Goal: Information Seeking & Learning: Find specific fact

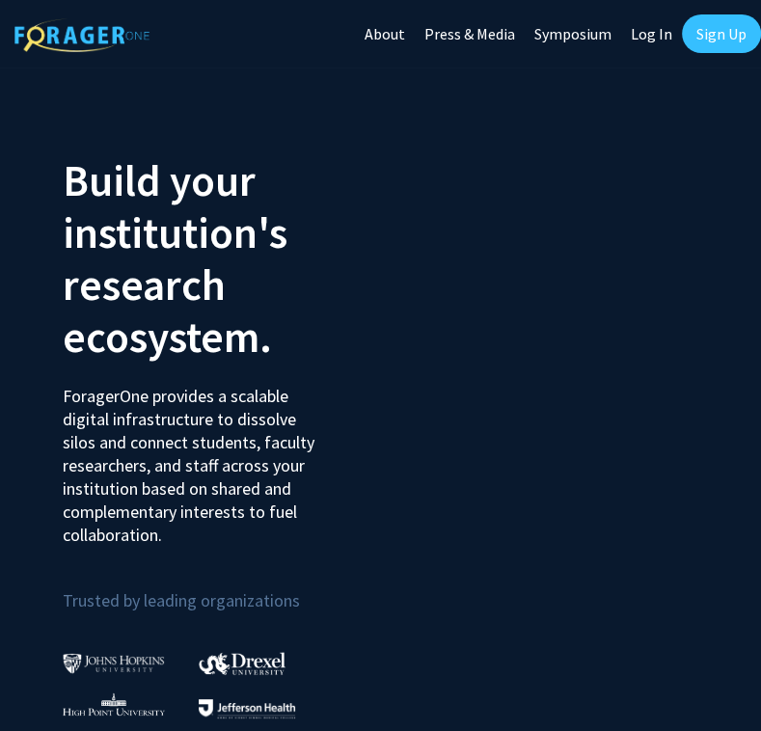
click at [644, 37] on link "Log In" at bounding box center [651, 34] width 61 height 68
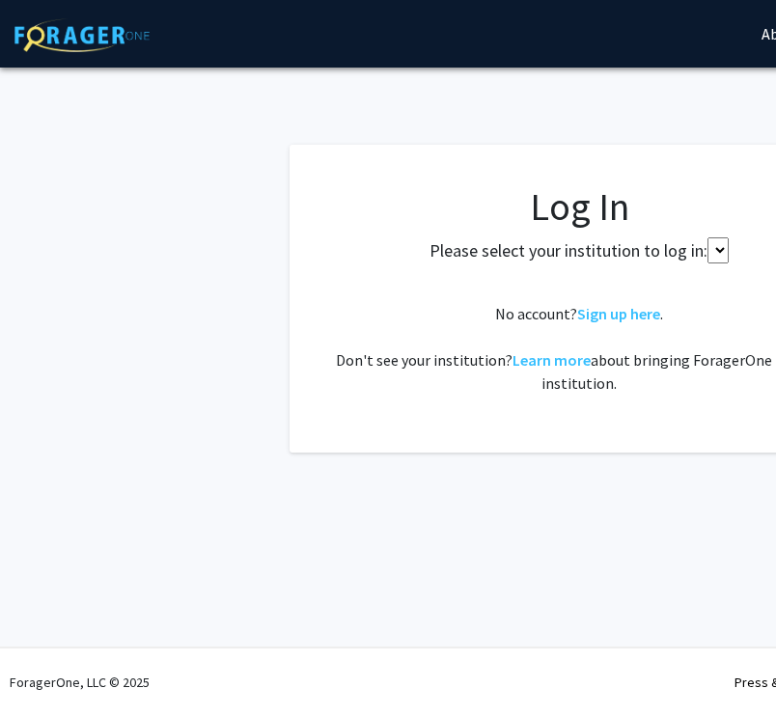
select select
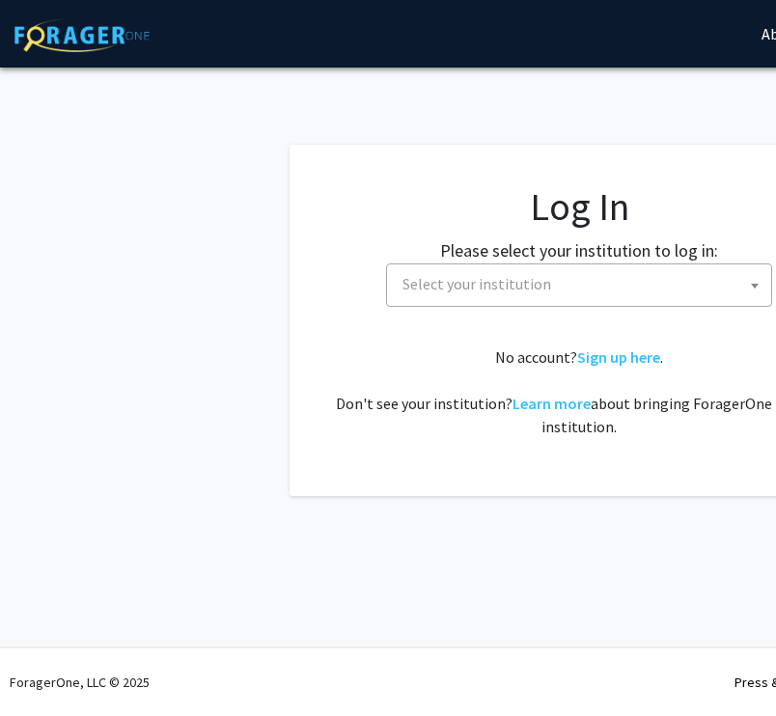
click at [512, 295] on span "Select your institution" at bounding box center [583, 284] width 376 height 40
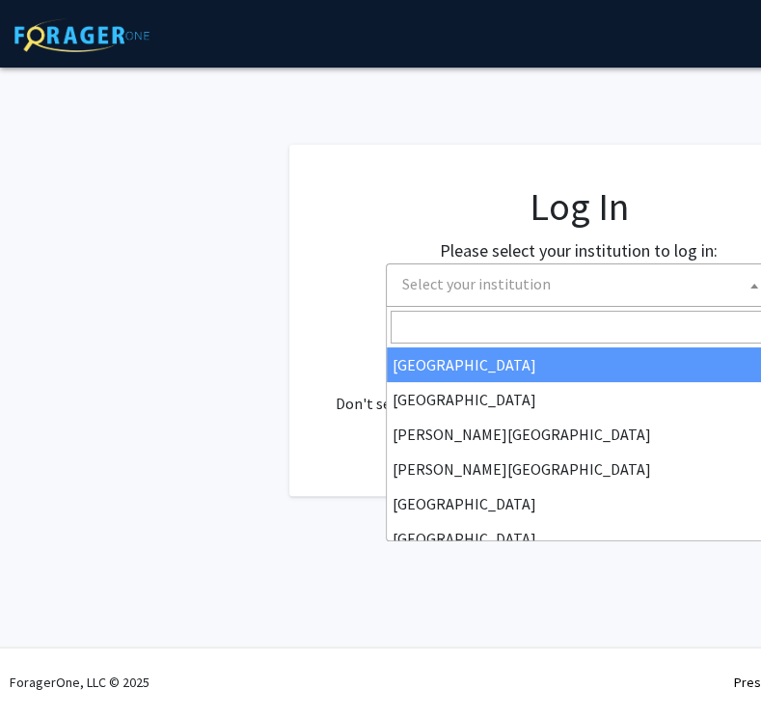
type input "m"
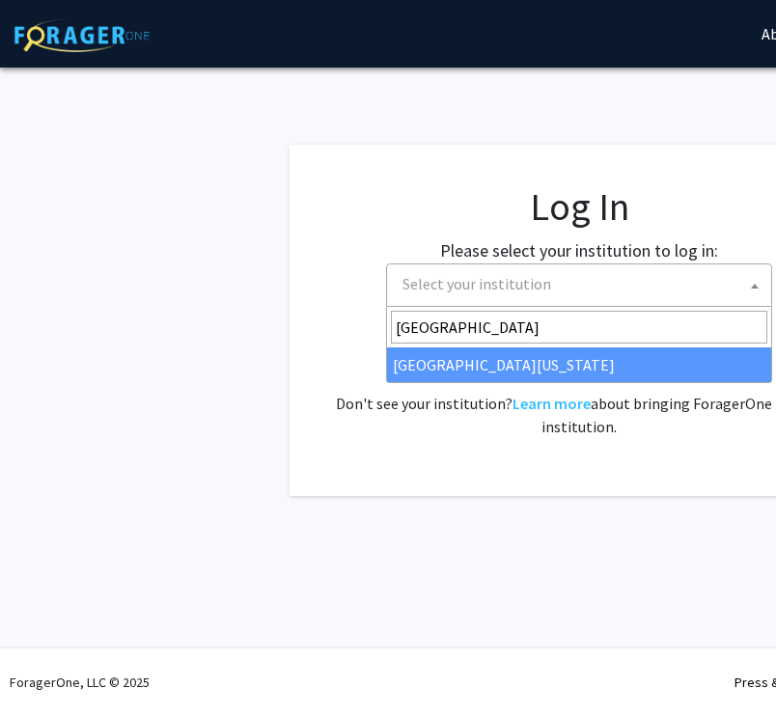
type input "[GEOGRAPHIC_DATA]"
select select "33"
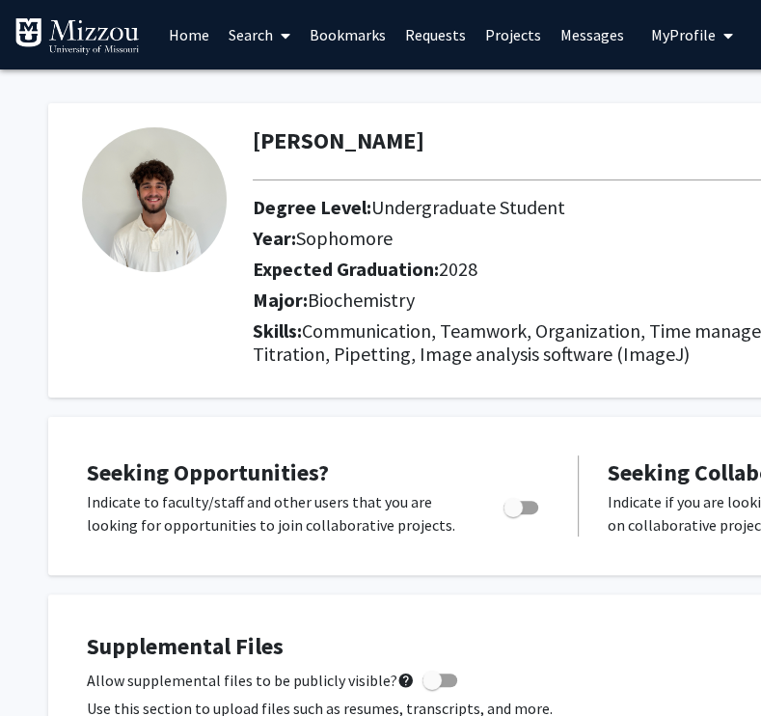
click at [287, 31] on icon at bounding box center [286, 35] width 10 height 15
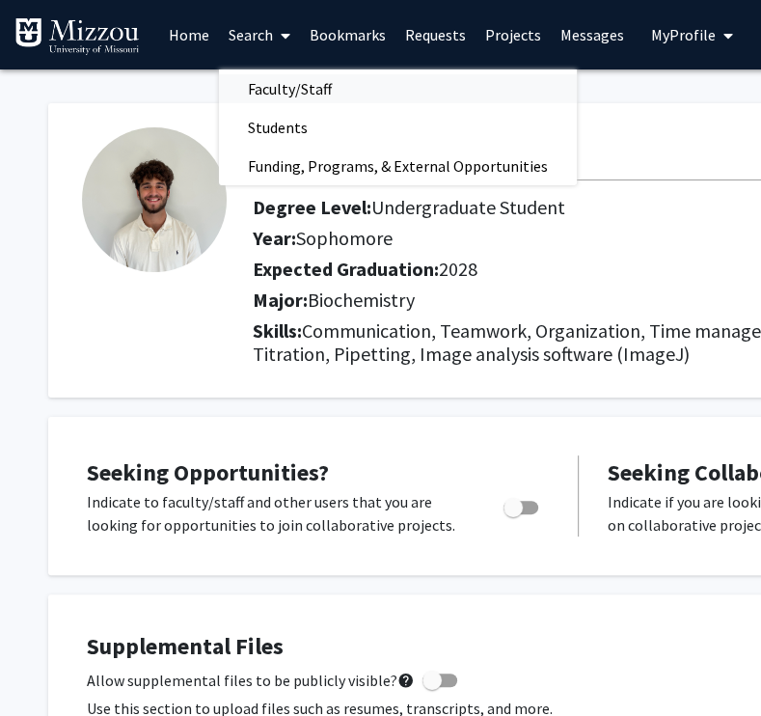
click at [307, 96] on span "Faculty/Staff" at bounding box center [290, 88] width 142 height 39
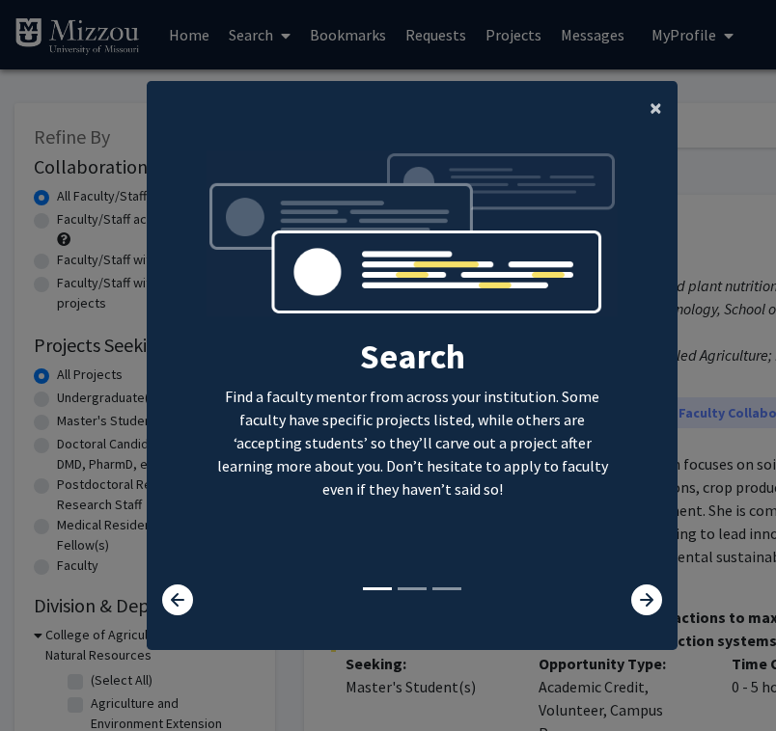
click at [660, 120] on button "×" at bounding box center [655, 108] width 43 height 54
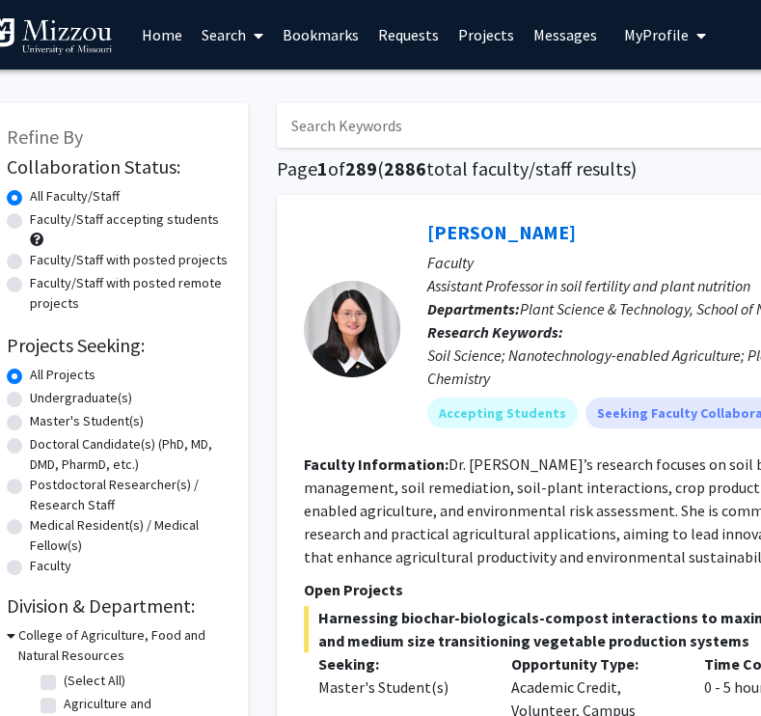
scroll to position [0, 62]
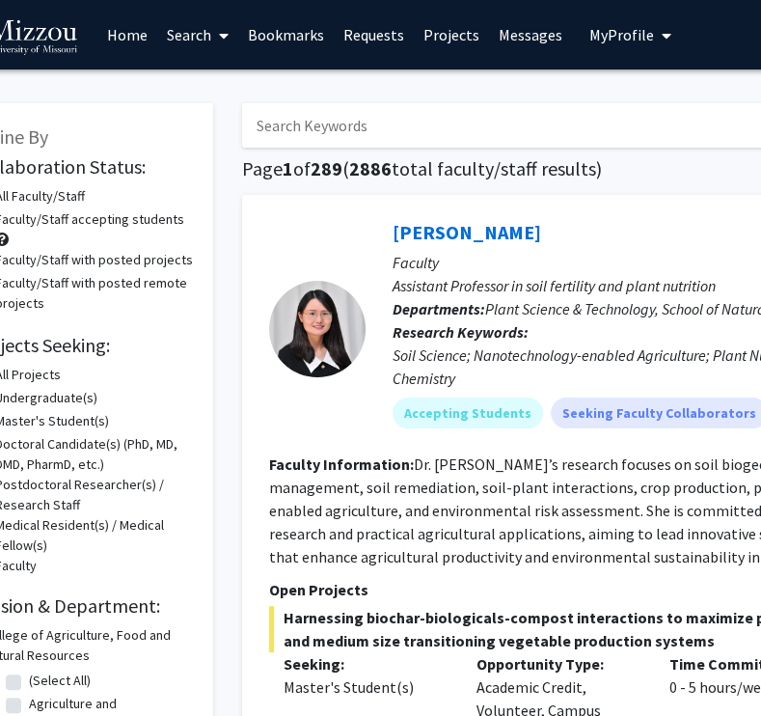
click at [334, 133] on input "Search Keywords" at bounding box center [620, 125] width 757 height 44
type input "alzheimer"
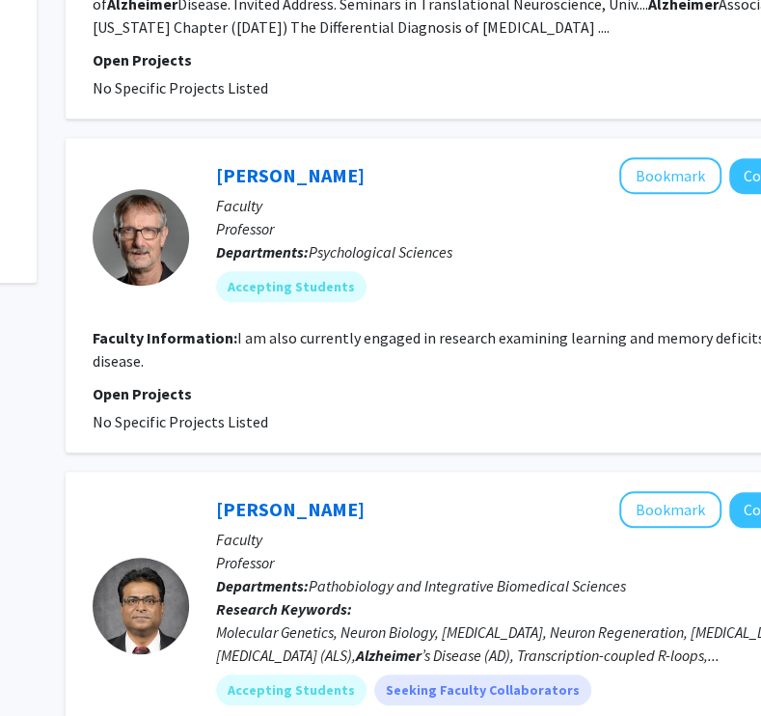
scroll to position [516, 235]
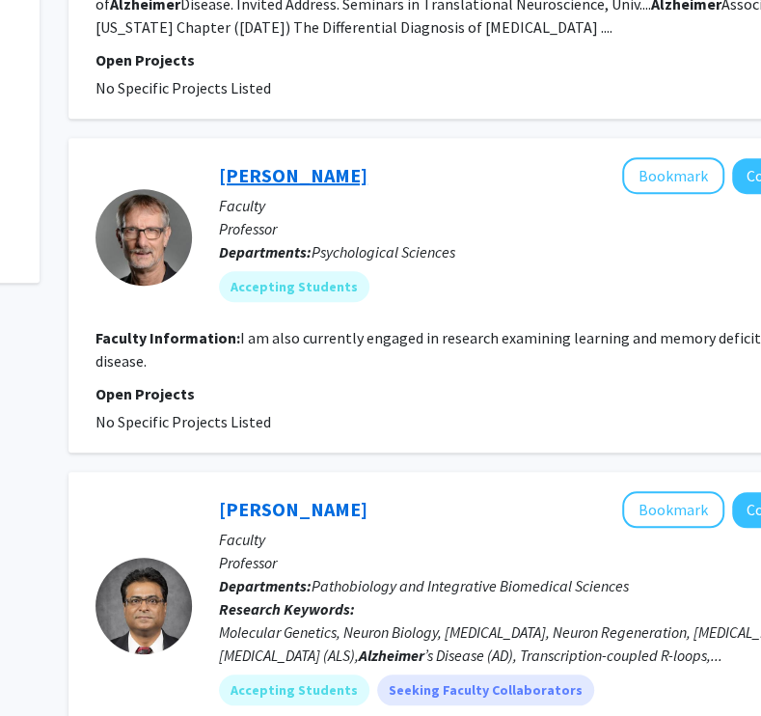
click at [265, 163] on link "[PERSON_NAME]" at bounding box center [293, 175] width 149 height 24
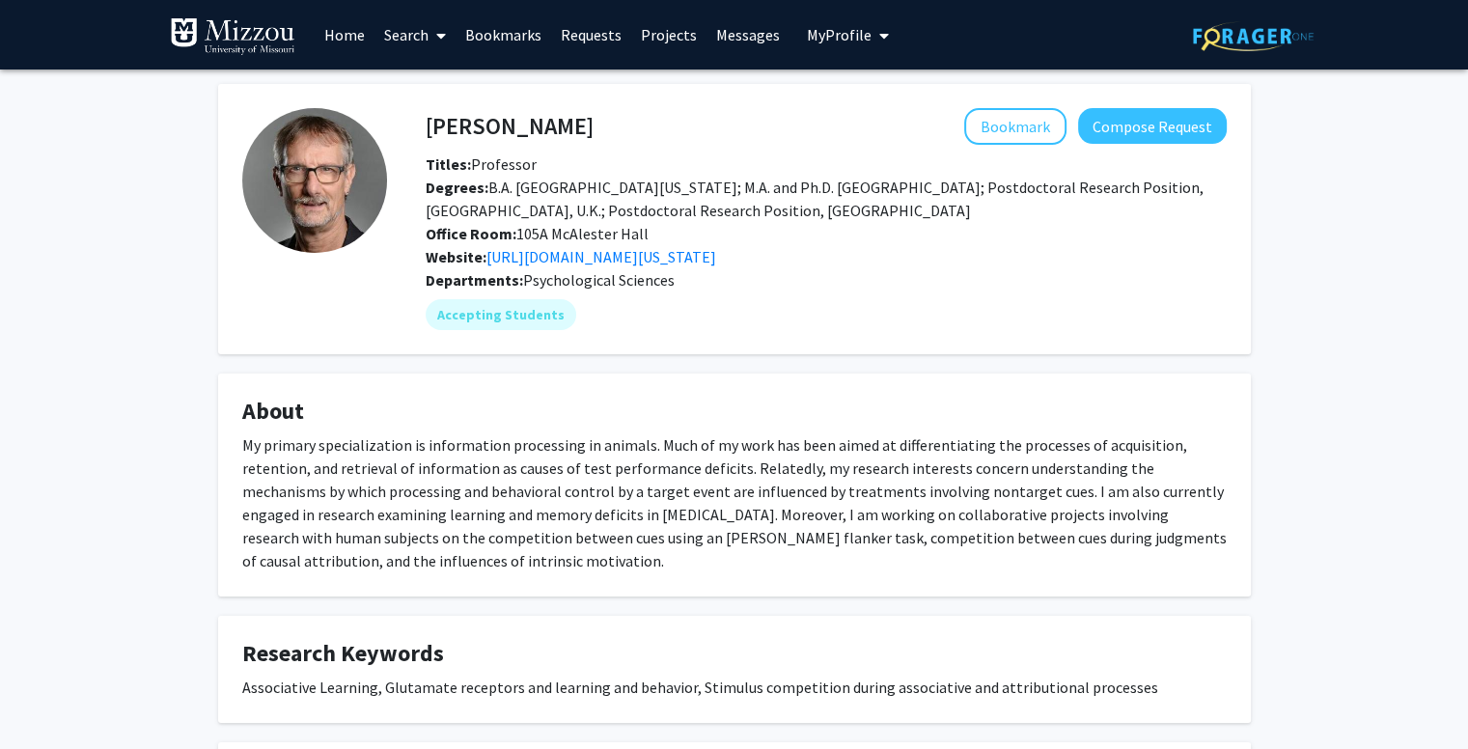
click at [350, 32] on link "Home" at bounding box center [345, 35] width 60 height 68
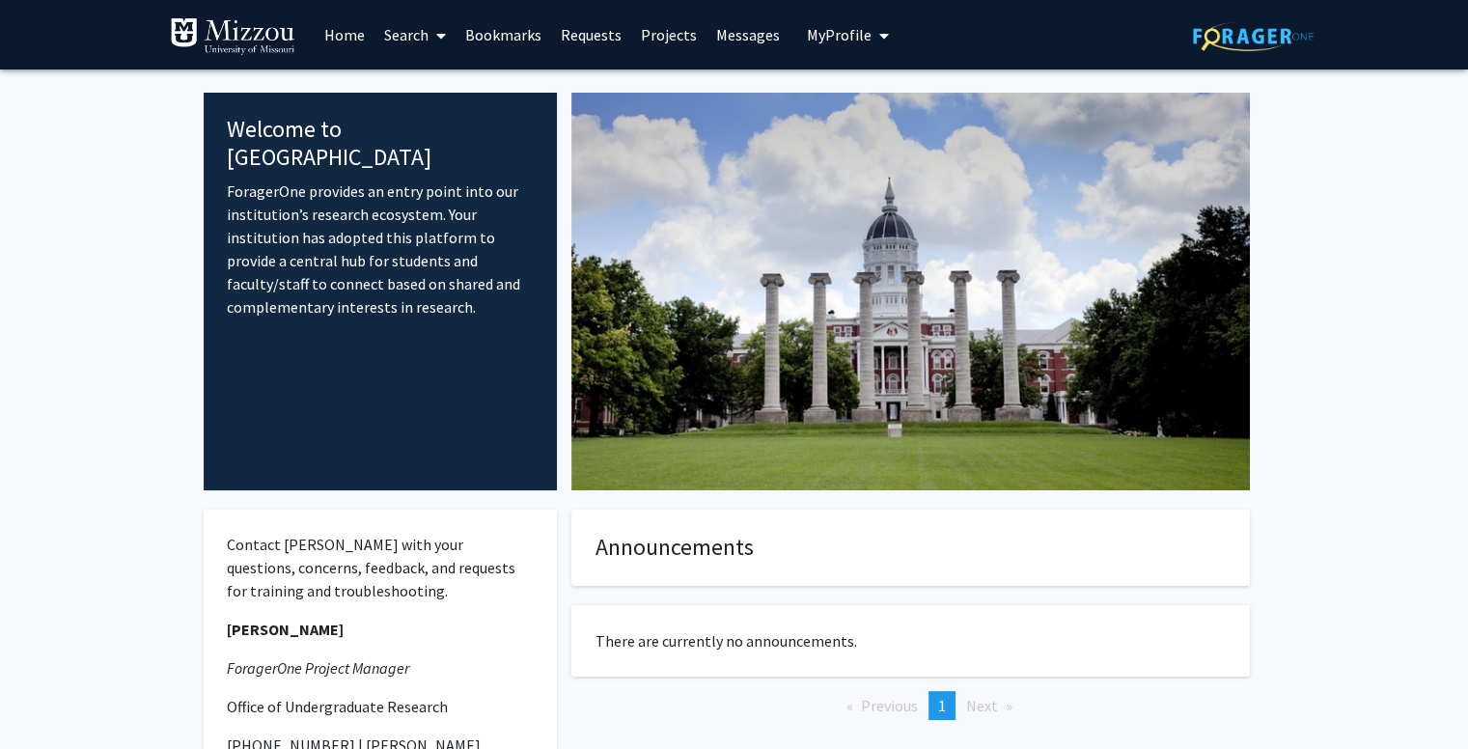
click at [417, 40] on link "Search" at bounding box center [414, 35] width 81 height 68
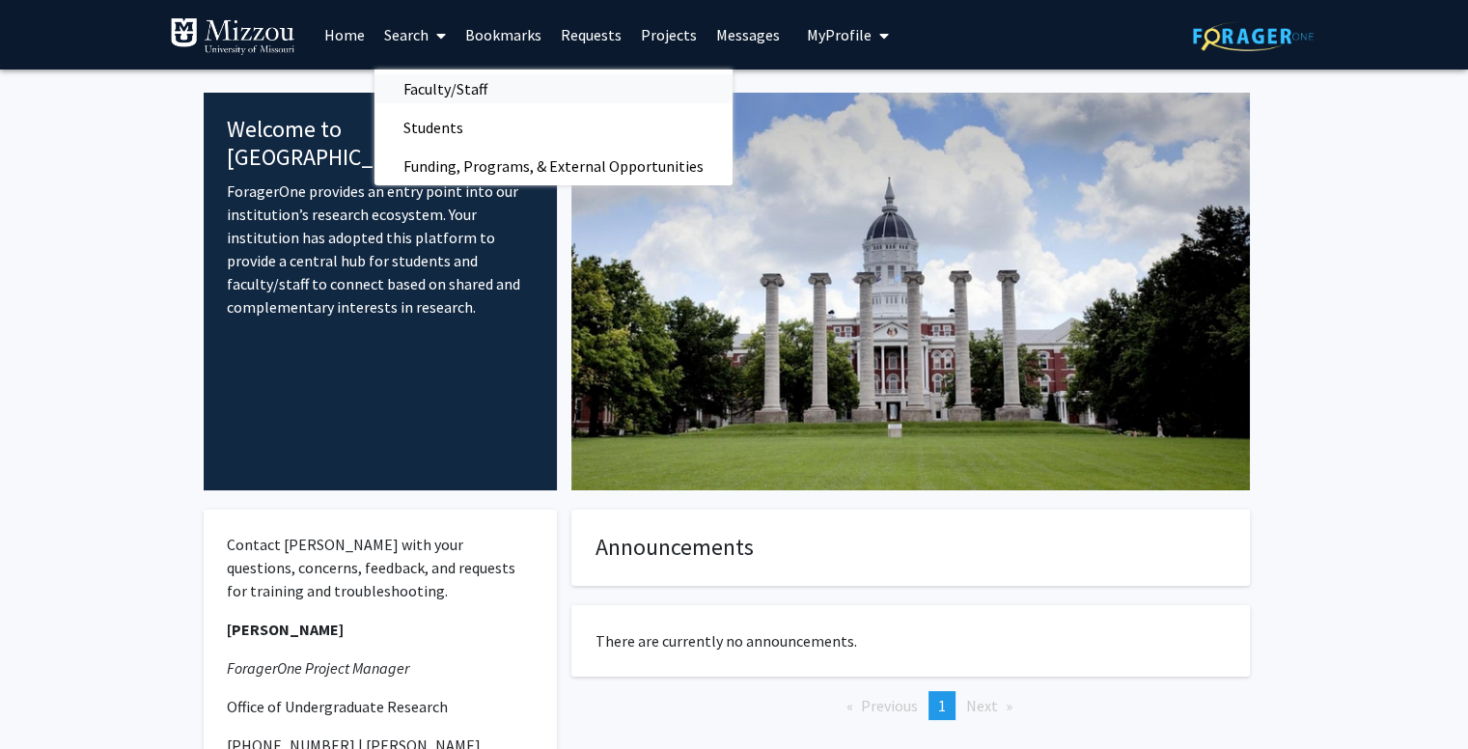
click at [448, 80] on span "Faculty/Staff" at bounding box center [445, 88] width 142 height 39
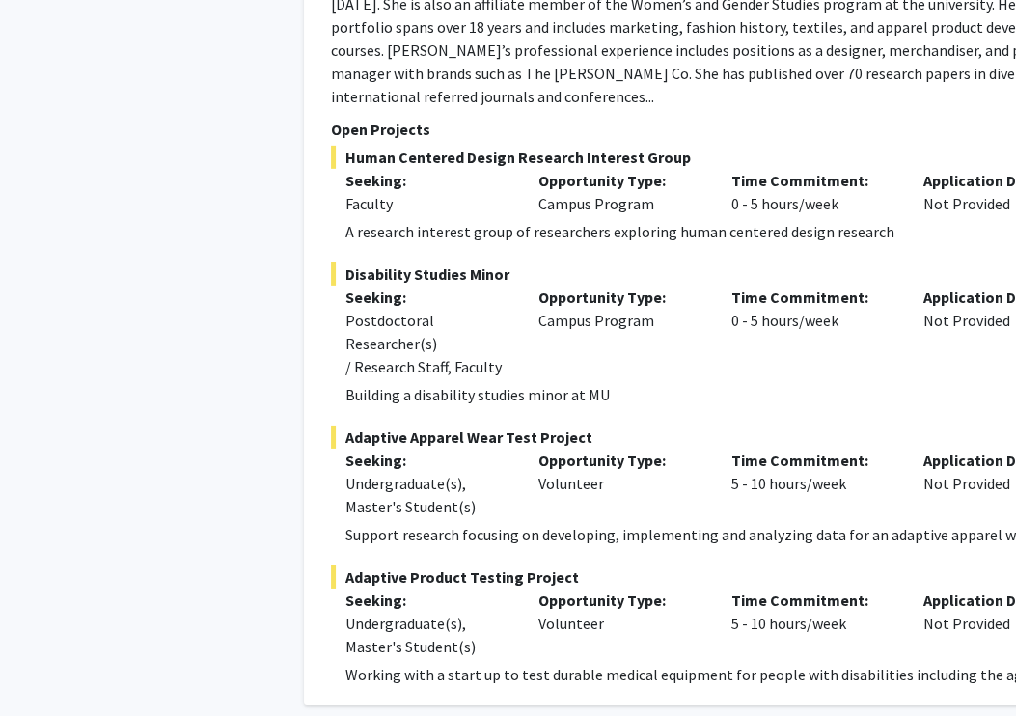
scroll to position [9253, 0]
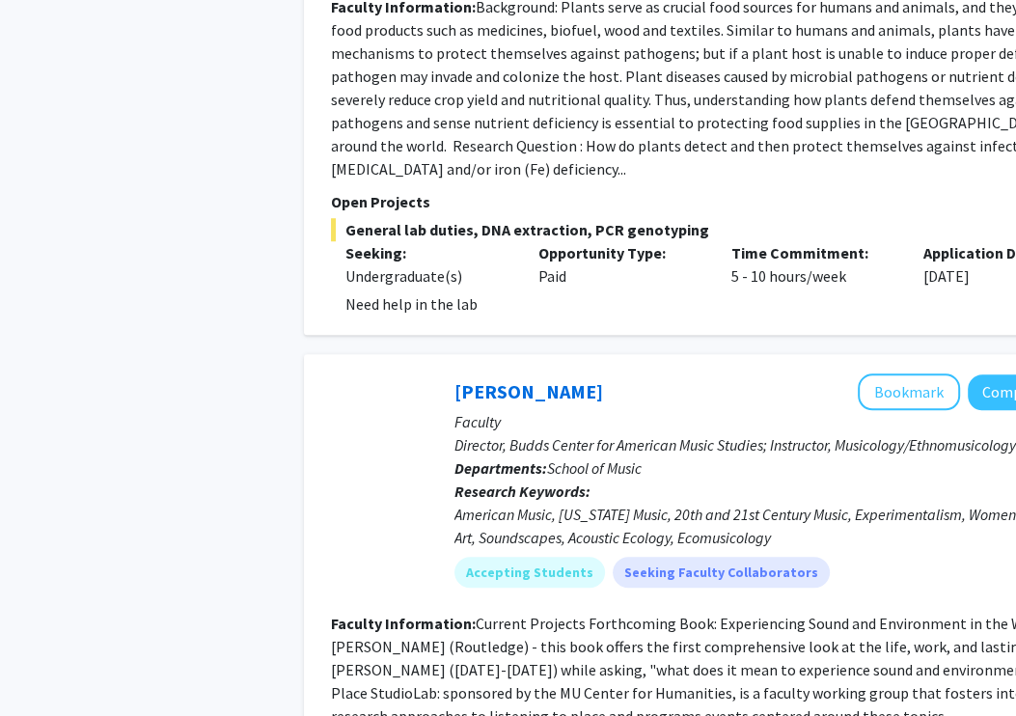
scroll to position [6379, 0]
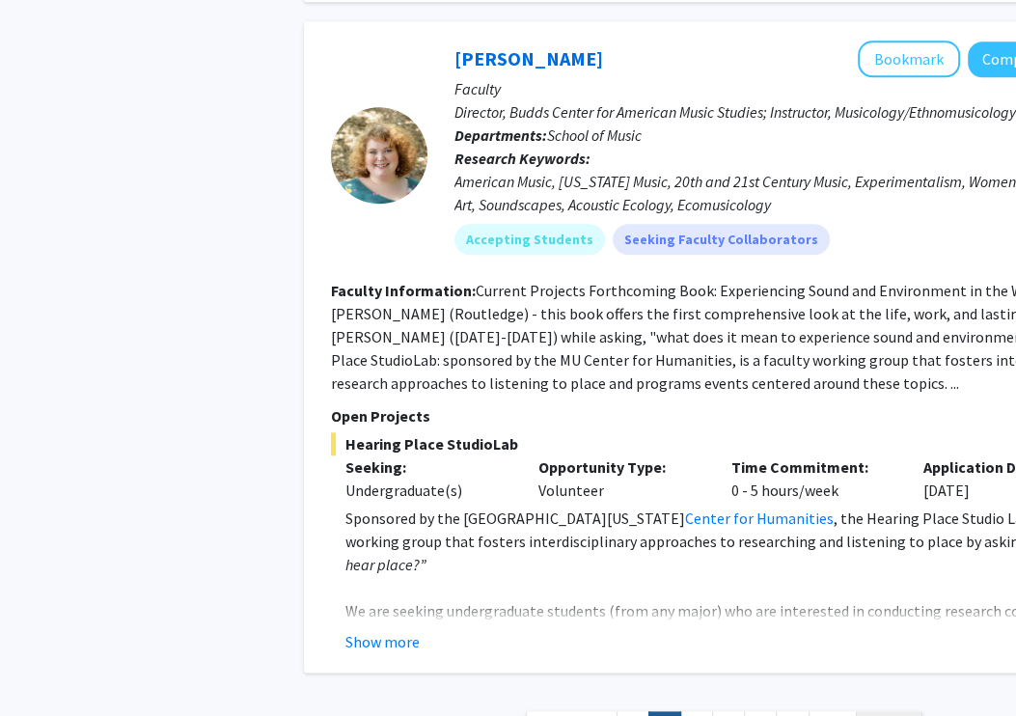
click at [775, 715] on span "Next »" at bounding box center [888, 727] width 41 height 19
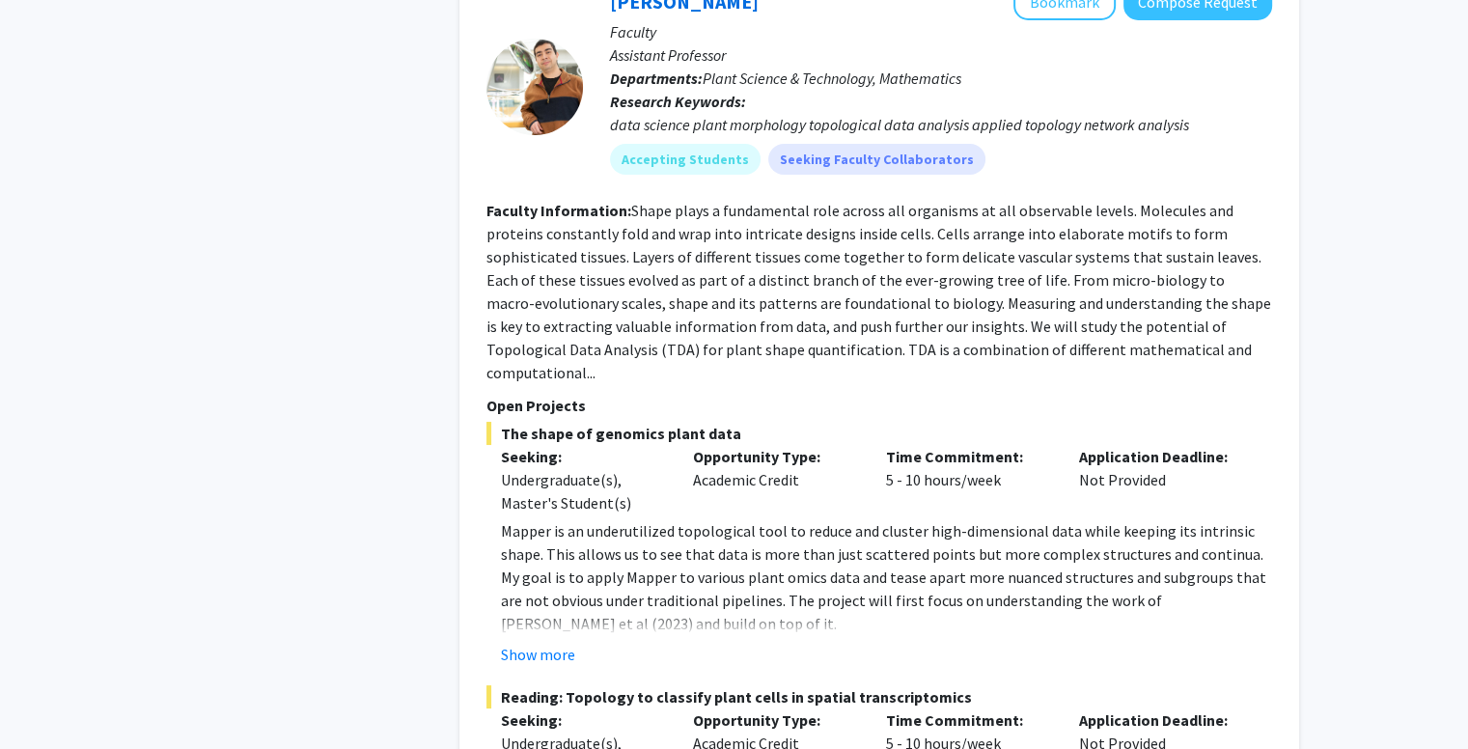
scroll to position [7308, 0]
